Goal: Task Accomplishment & Management: Complete application form

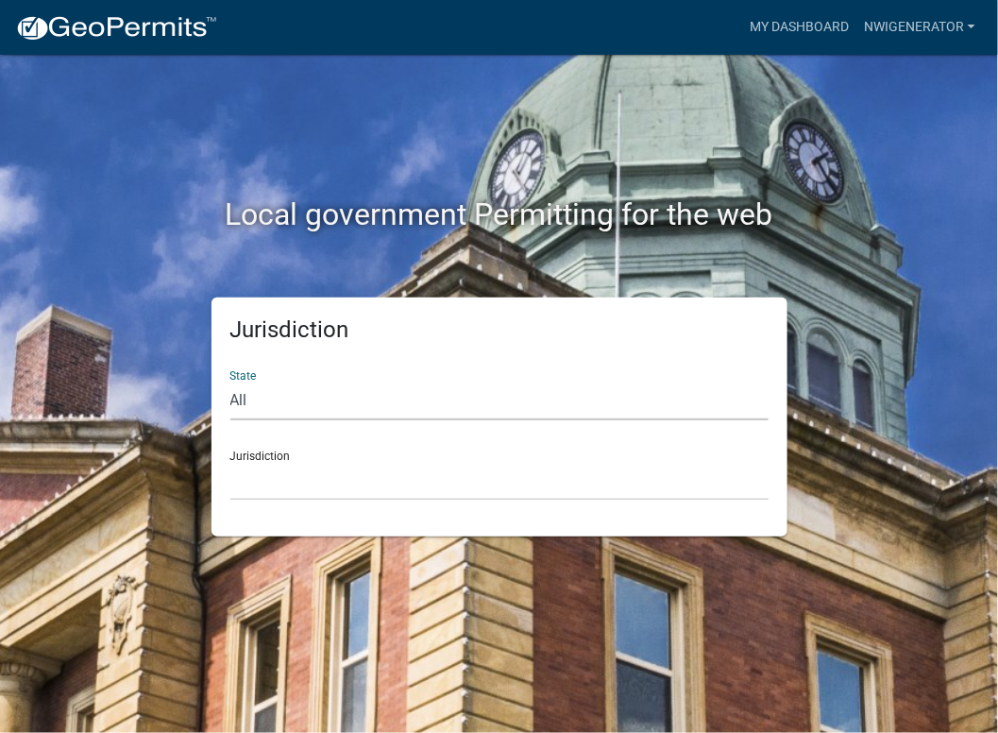
click at [245, 405] on select "All [US_STATE] [US_STATE] [US_STATE] [US_STATE] [US_STATE] [US_STATE] [US_STATE…" at bounding box center [499, 400] width 538 height 39
select select "[US_STATE]"
click at [230, 381] on select "All [US_STATE] [US_STATE] [US_STATE] [US_STATE] [US_STATE] [US_STATE] [US_STATE…" at bounding box center [499, 400] width 538 height 39
click at [248, 458] on div "Jurisdiction City of [GEOGRAPHIC_DATA], [US_STATE] City of [GEOGRAPHIC_DATA], […" at bounding box center [499, 467] width 538 height 65
click at [253, 478] on select "City of [GEOGRAPHIC_DATA], [US_STATE] City of [GEOGRAPHIC_DATA], [US_STATE] Cit…" at bounding box center [499, 481] width 538 height 39
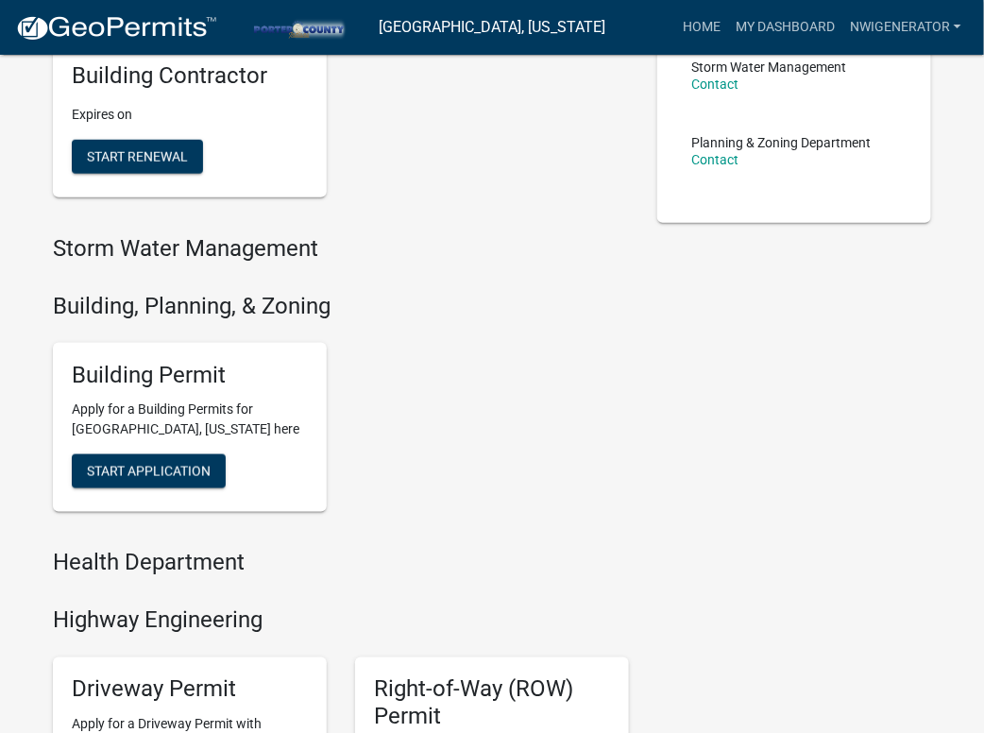
scroll to position [458, 0]
click at [783, 29] on link "My Dashboard" at bounding box center [785, 27] width 114 height 36
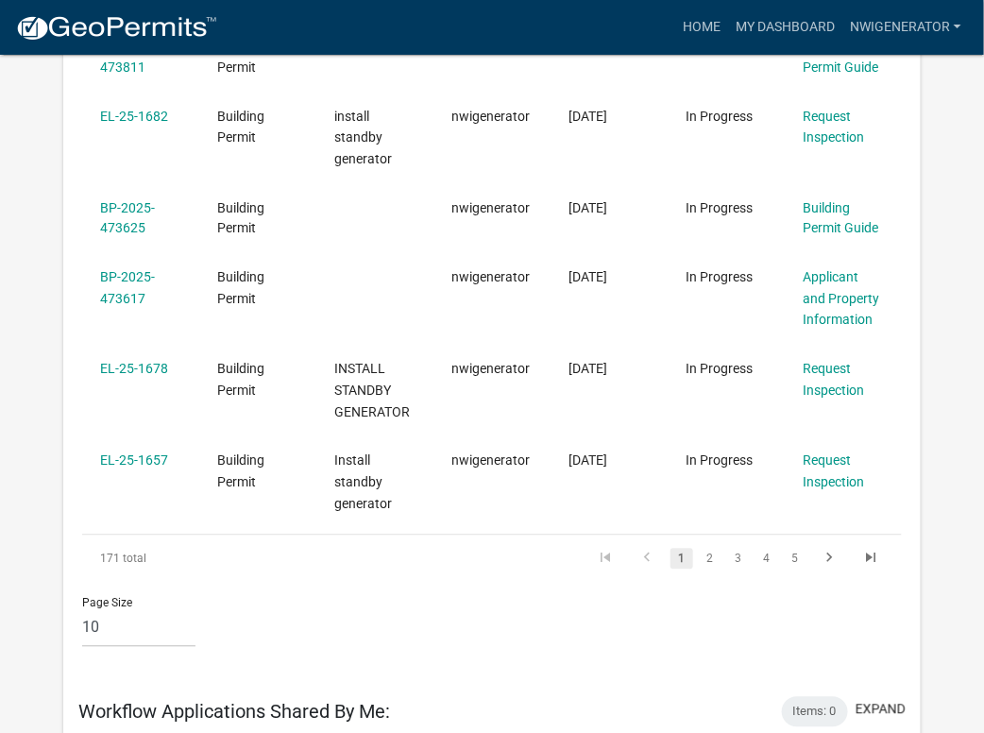
scroll to position [797, 0]
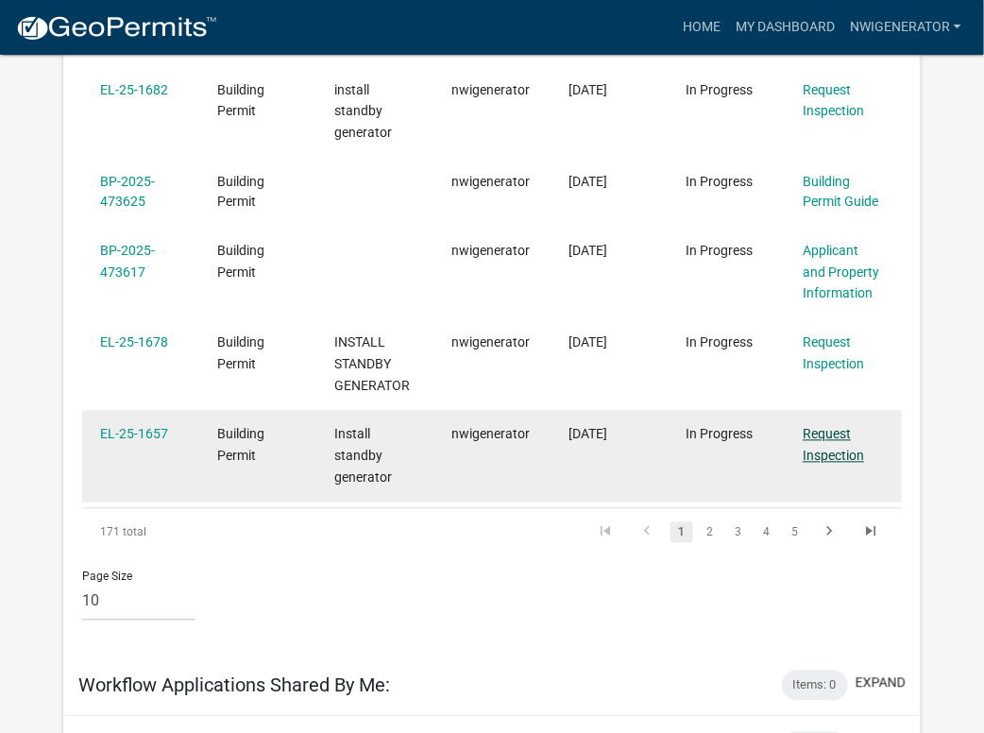
click at [852, 464] on link "Request Inspection" at bounding box center [833, 445] width 61 height 37
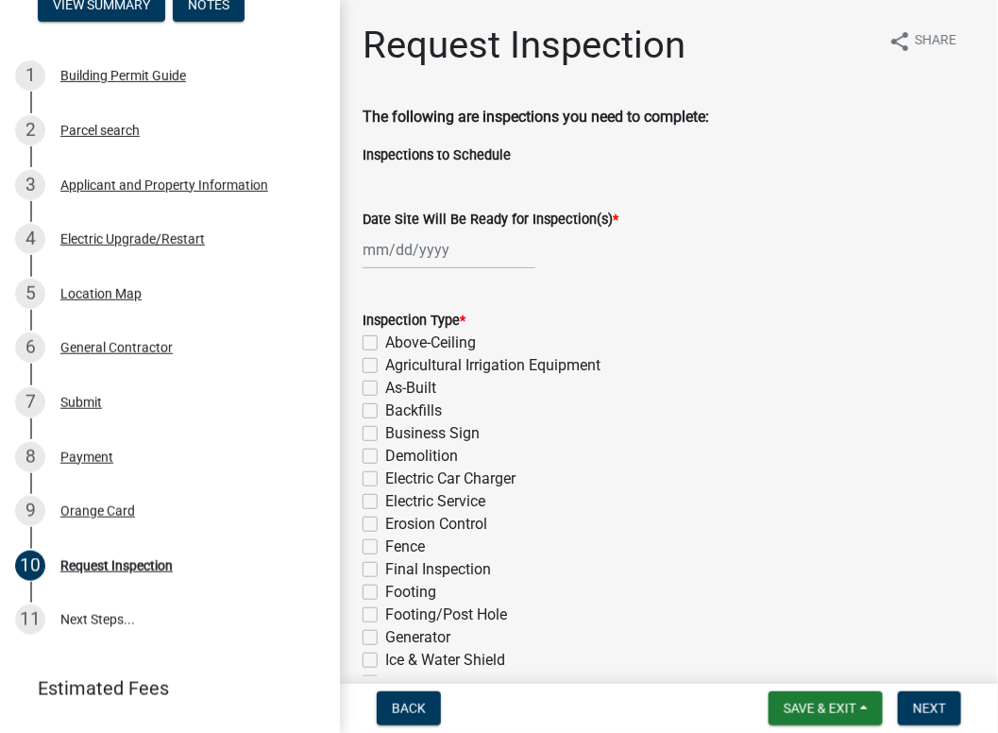
scroll to position [188, 0]
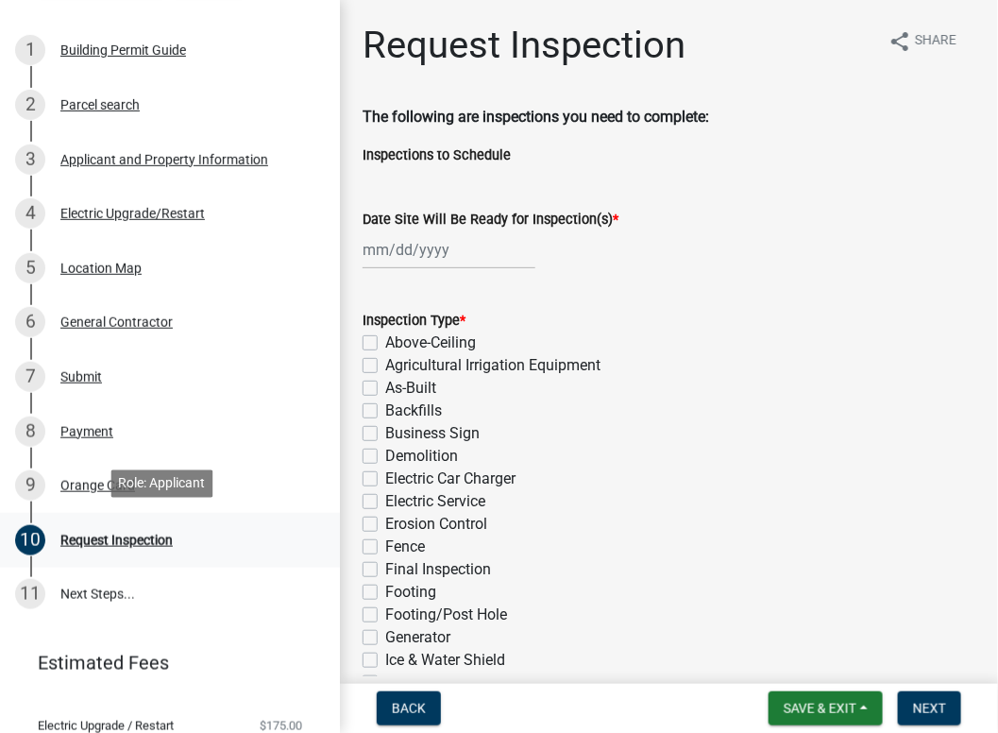
click at [127, 536] on div "Request Inspection" at bounding box center [116, 539] width 112 height 13
select select "9"
select select "2025"
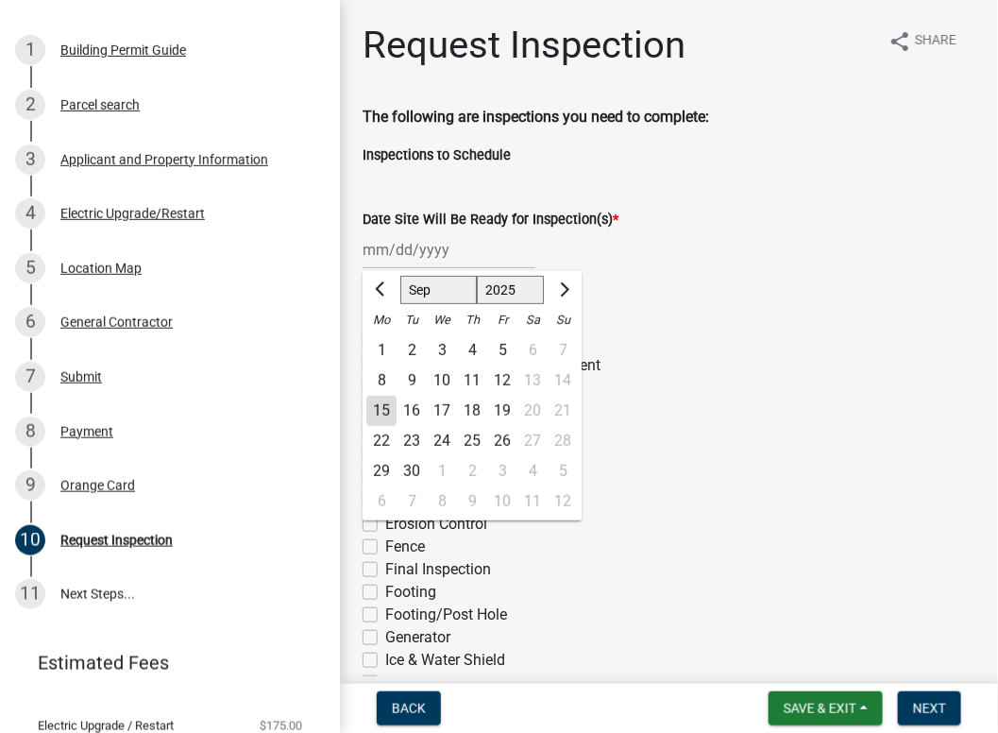
click at [423, 260] on div "[PERSON_NAME] Feb Mar Apr [PERSON_NAME][DATE] Oct Nov [DATE] 1526 1527 1528 152…" at bounding box center [449, 249] width 173 height 39
click at [432, 404] on div "17" at bounding box center [442, 411] width 30 height 30
type input "[DATE]"
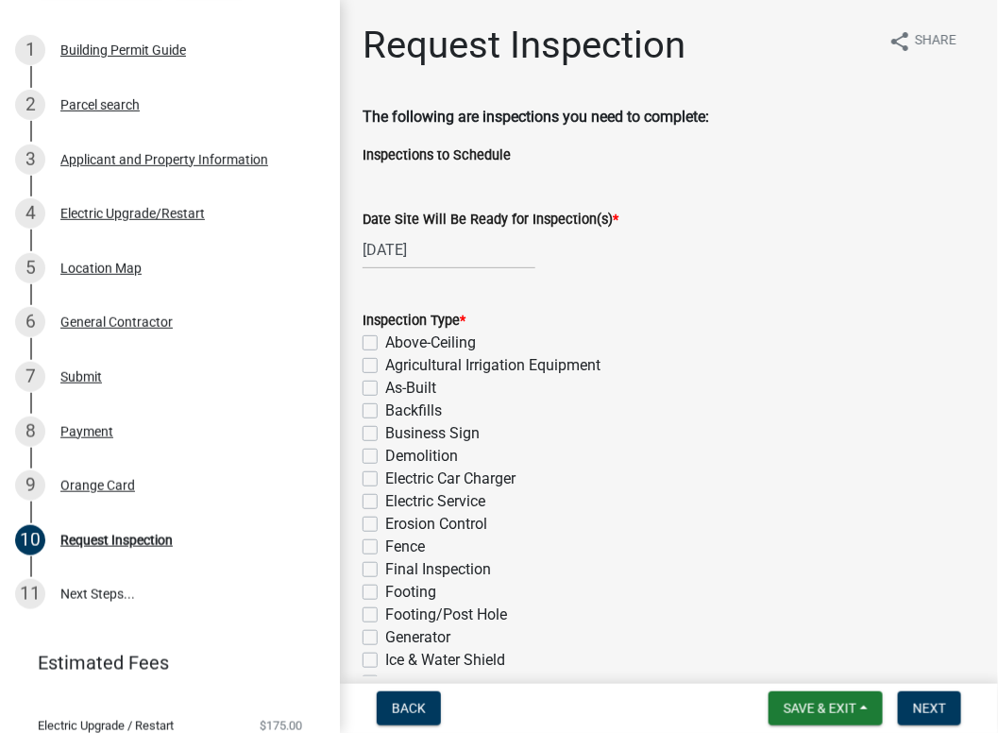
click at [385, 496] on label "Electric Service" at bounding box center [435, 501] width 100 height 23
click at [385, 496] on input "Electric Service" at bounding box center [391, 496] width 12 height 12
checkbox input "true"
checkbox input "false"
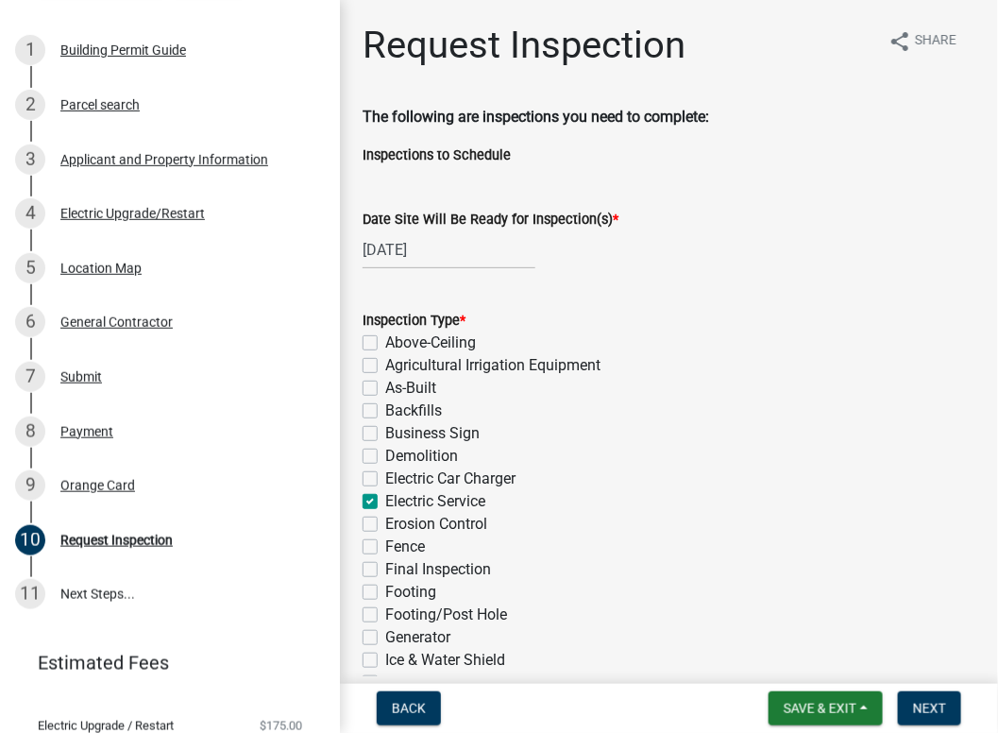
checkbox input "false"
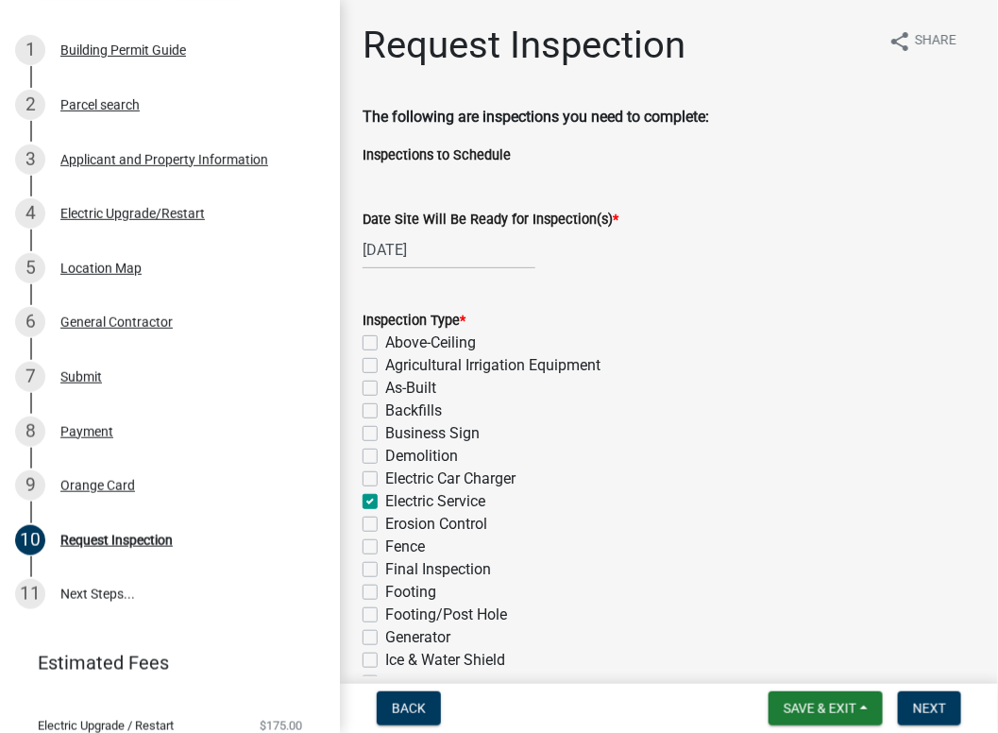
checkbox input "true"
checkbox input "false"
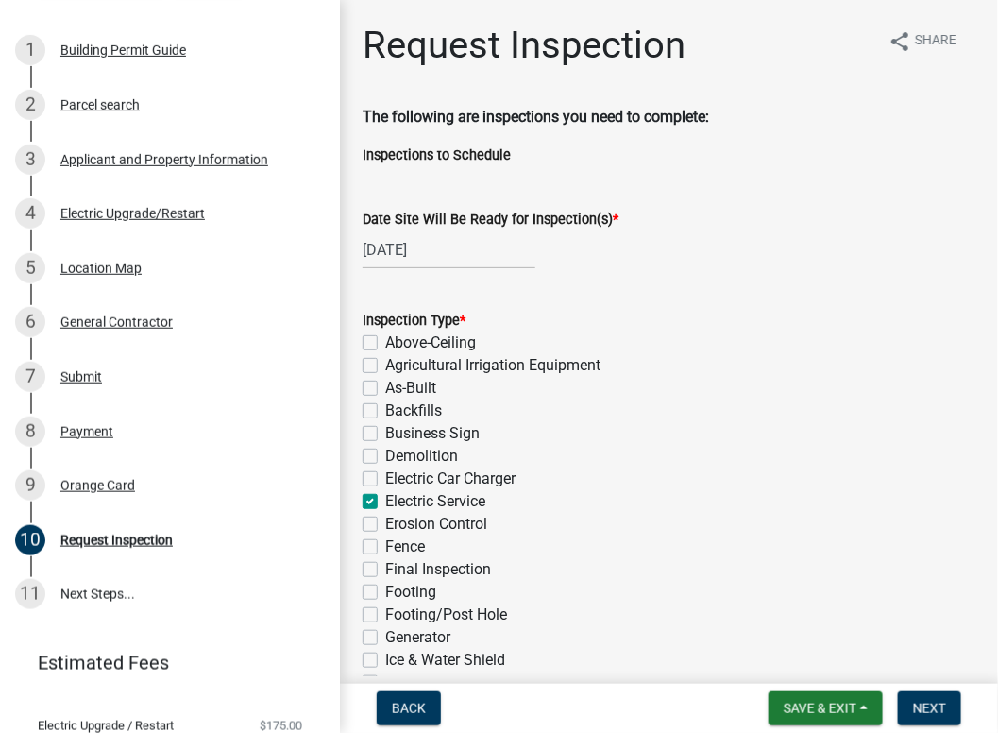
checkbox input "false"
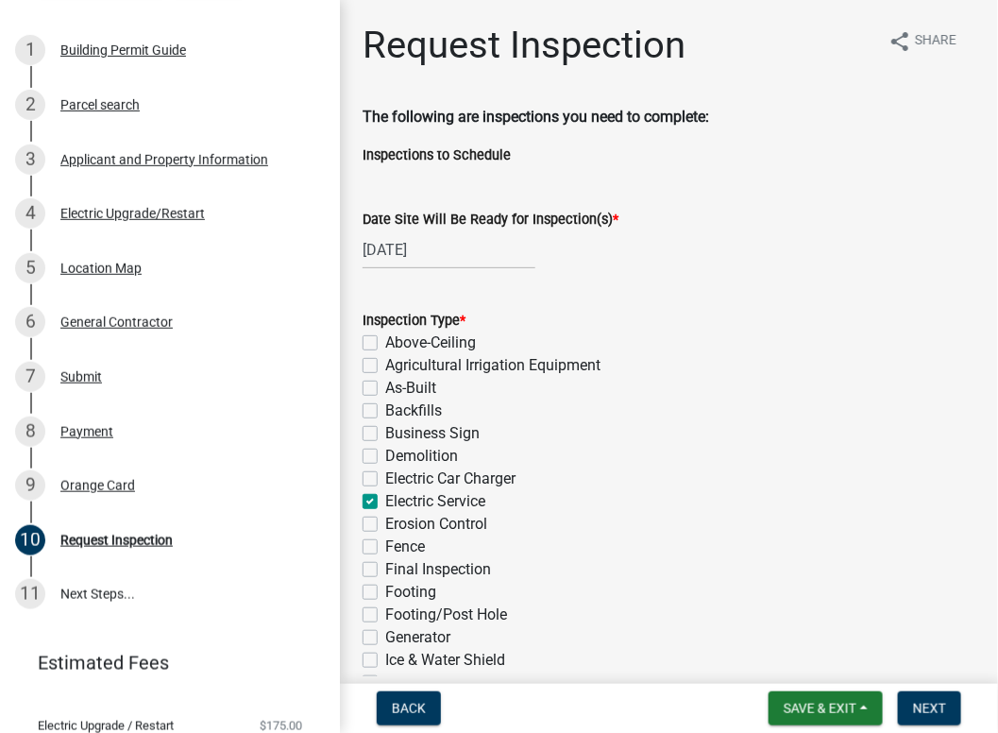
checkbox input "false"
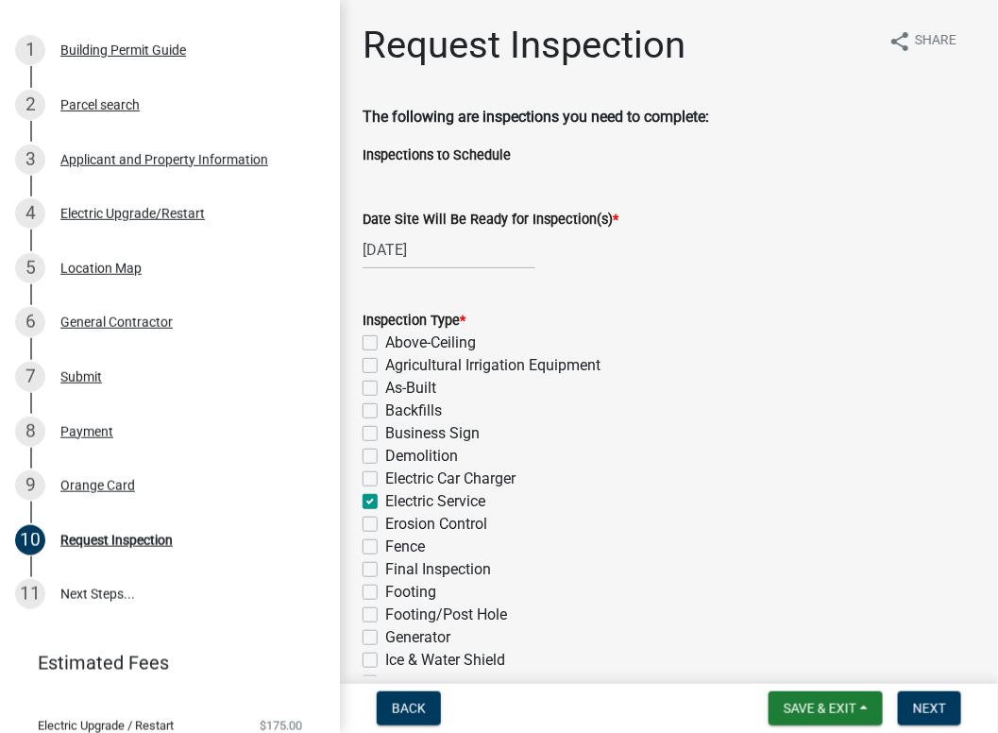
checkbox input "false"
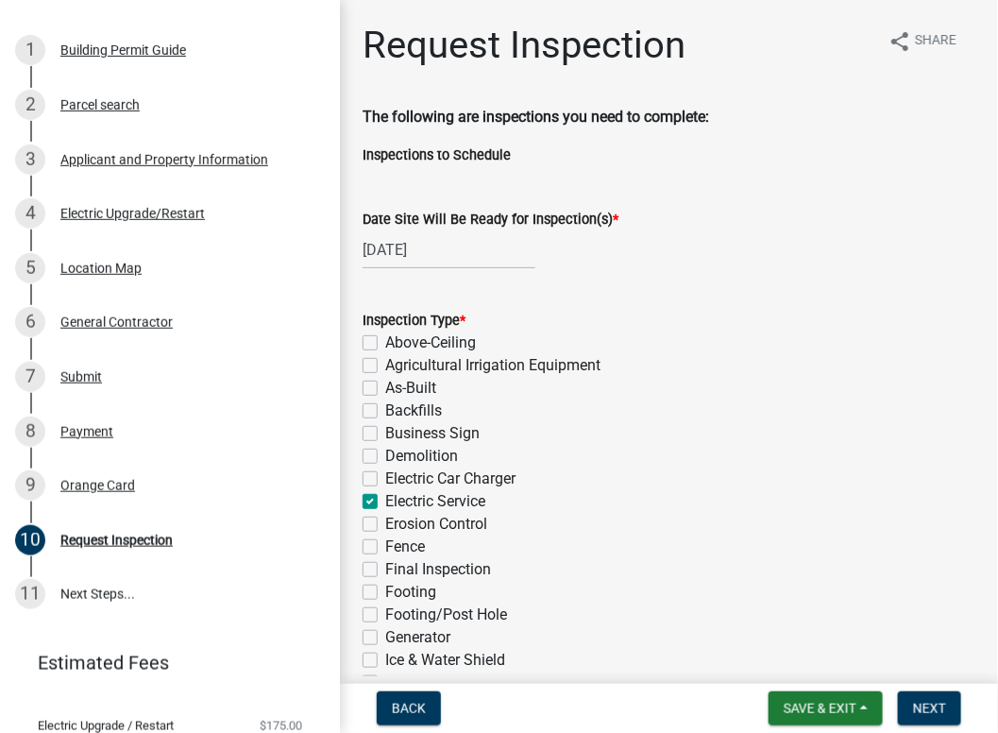
checkbox input "false"
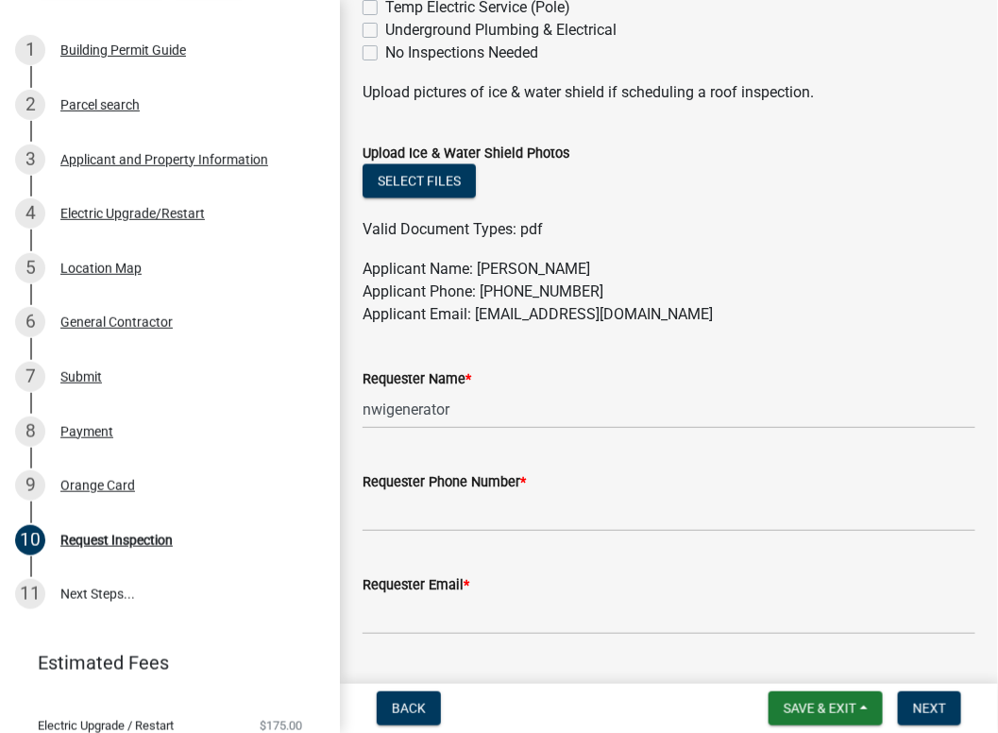
scroll to position [1039, 0]
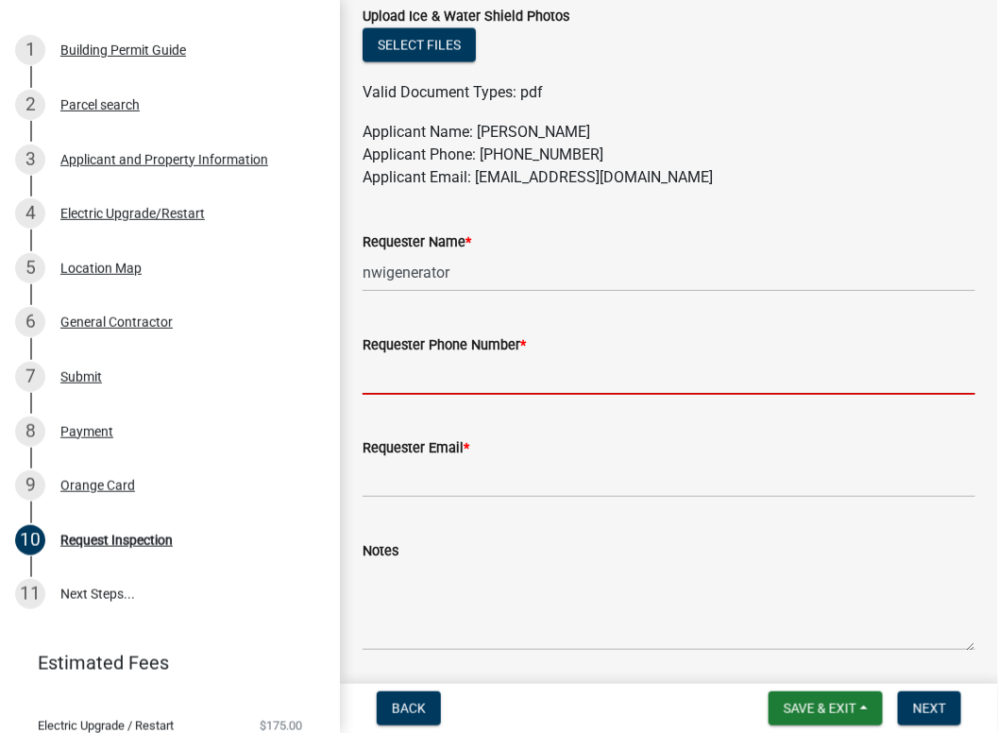
click at [392, 372] on input "Requester Phone Number *" at bounding box center [669, 375] width 613 height 39
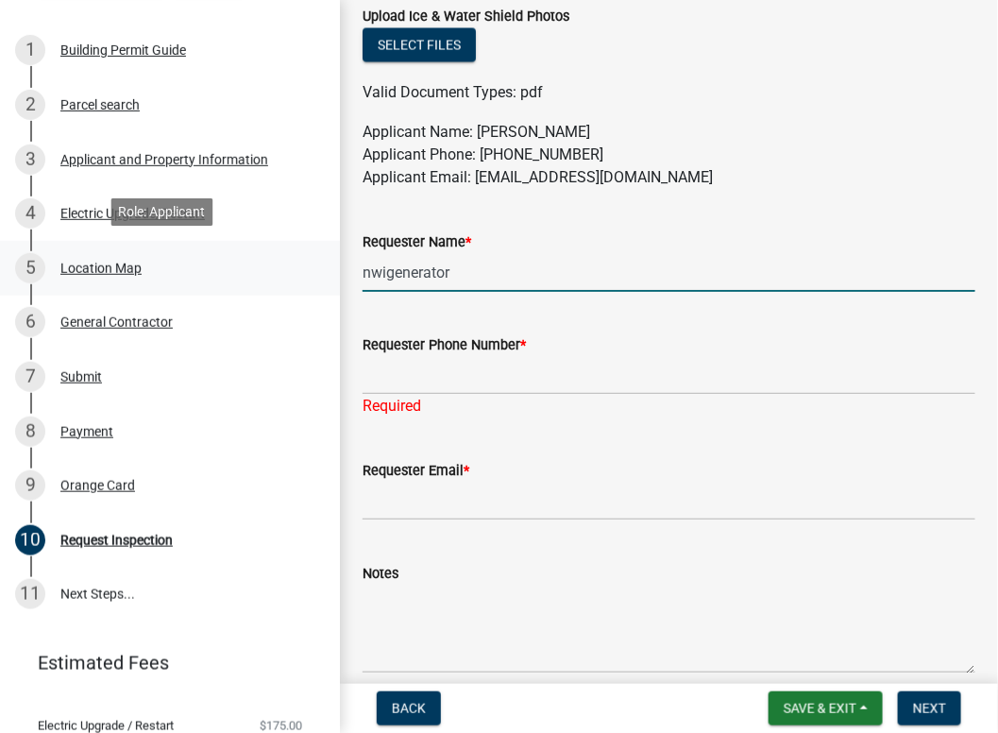
drag, startPoint x: 471, startPoint y: 271, endPoint x: 180, endPoint y: 263, distance: 290.9
click at [180, 263] on div "Building Permit EL-25-1657 View Summary Notes 1 Building Permit Guide 2 Parcel …" at bounding box center [499, 366] width 998 height 733
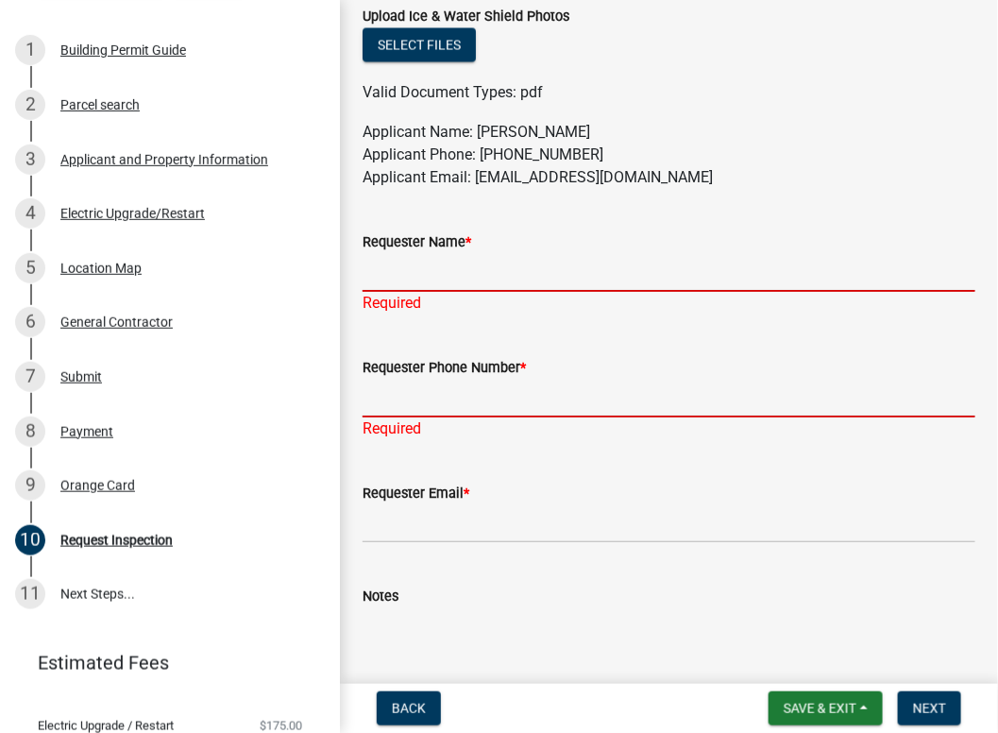
drag, startPoint x: 387, startPoint y: 369, endPoint x: 422, endPoint y: 287, distance: 89.3
click at [422, 287] on input "Requester Name *" at bounding box center [669, 272] width 613 height 39
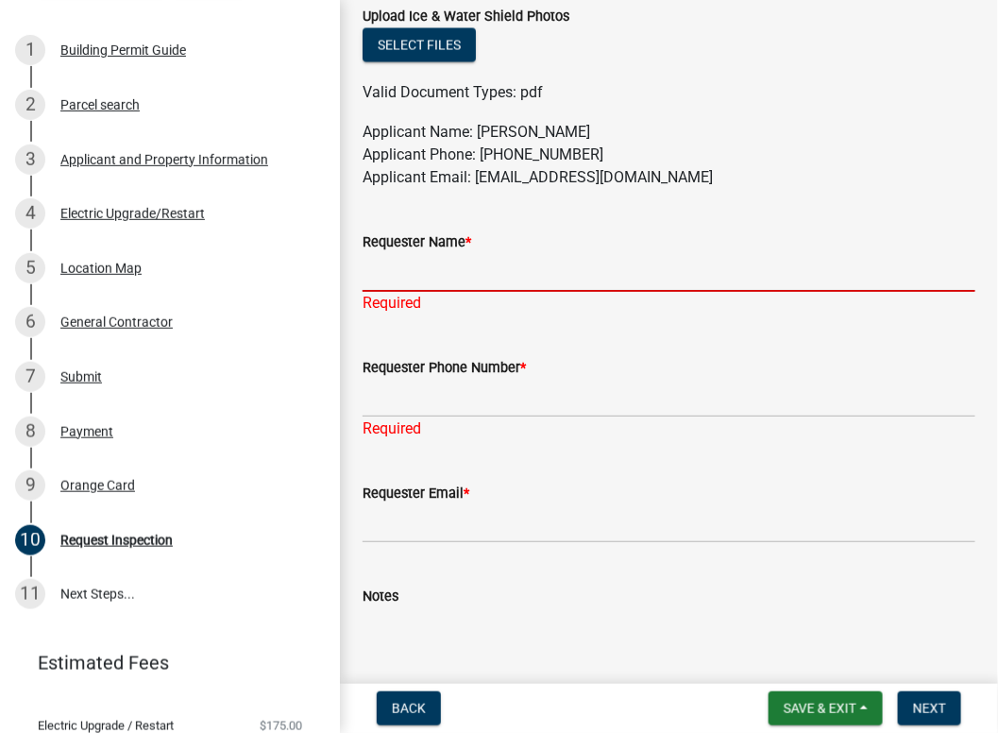
type input "Kaneda Sercye"
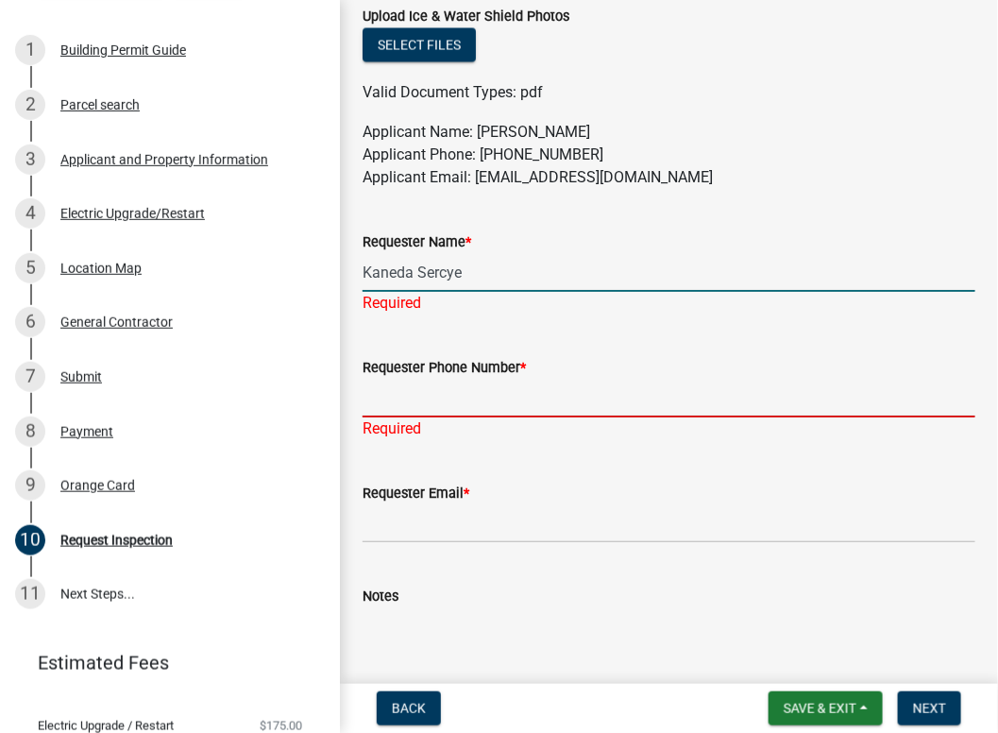
type input "2192132022"
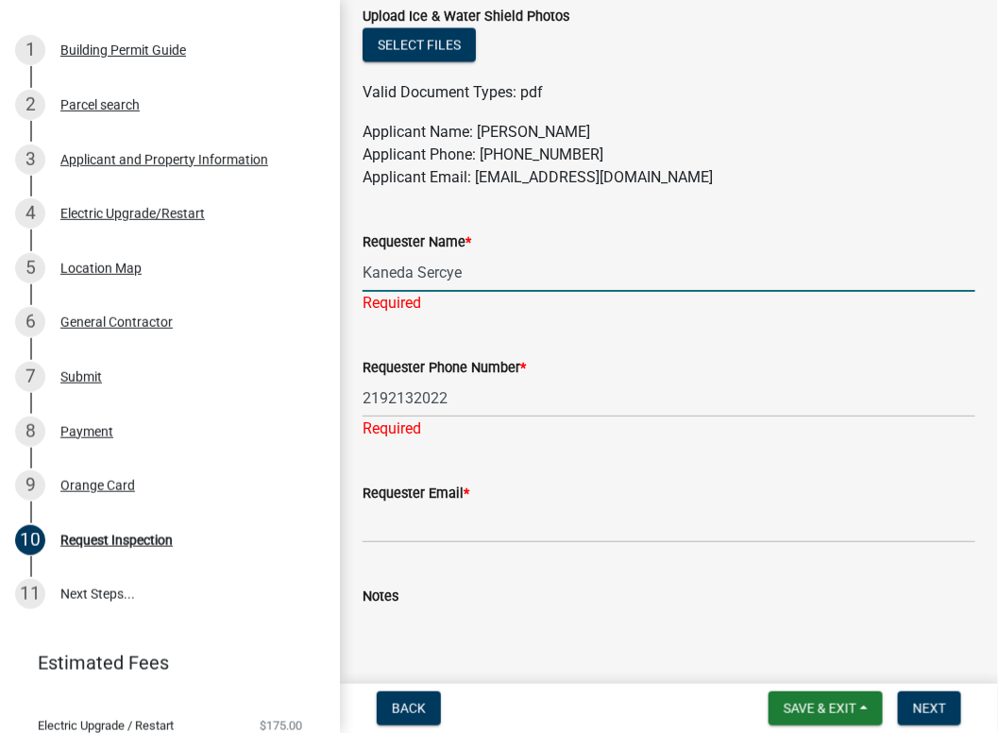
type input "[EMAIL_ADDRESS][DOMAIN_NAME]"
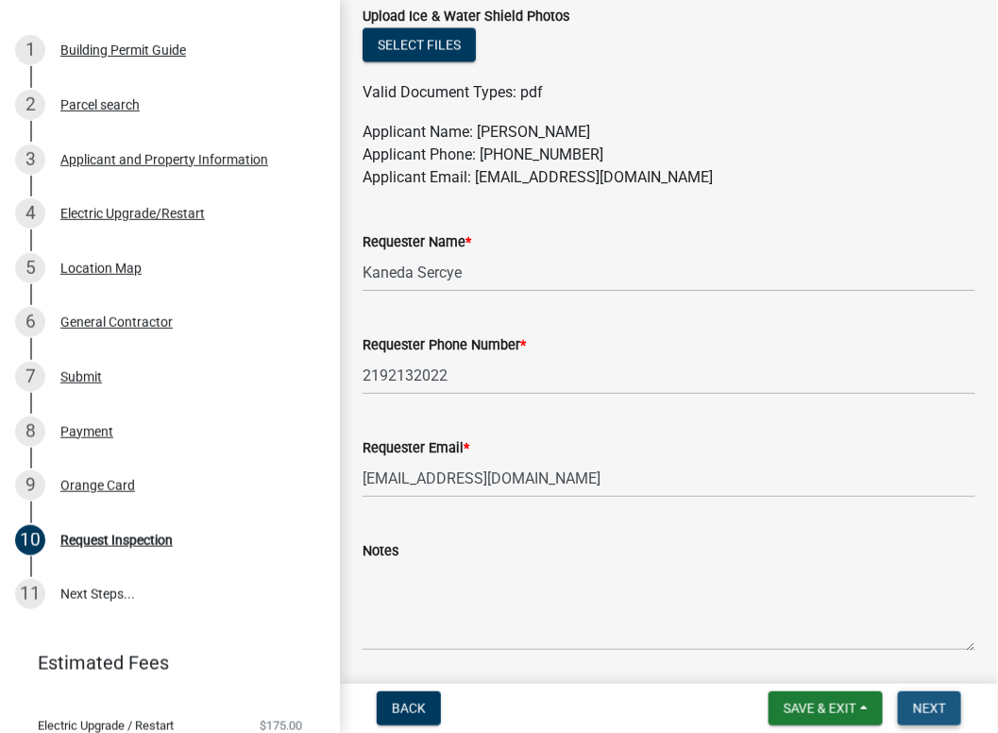
click at [912, 703] on button "Next" at bounding box center [929, 708] width 63 height 34
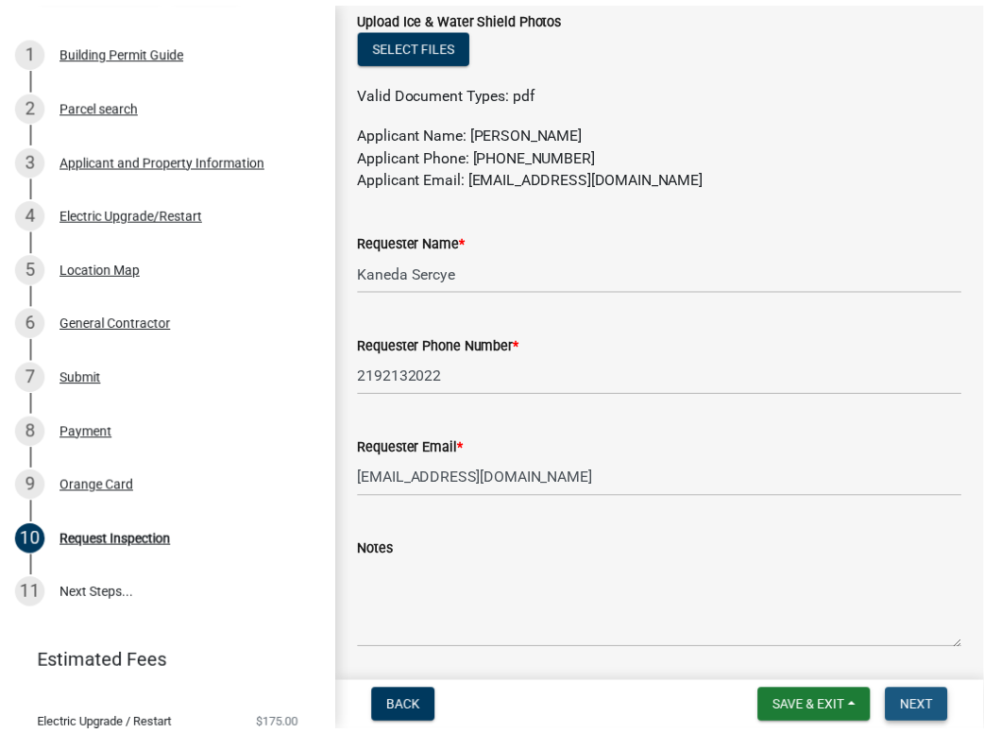
scroll to position [0, 0]
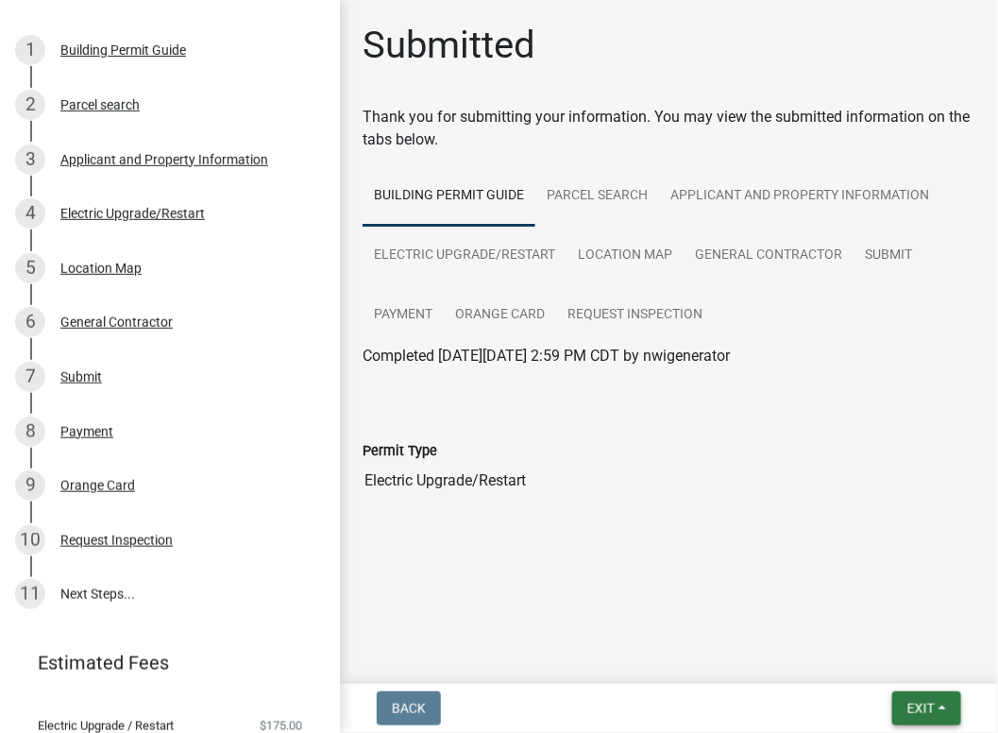
click at [912, 703] on span "Exit" at bounding box center [920, 708] width 27 height 15
click at [849, 641] on button "Save & Exit" at bounding box center [885, 658] width 151 height 45
